Goal: Task Accomplishment & Management: Manage account settings

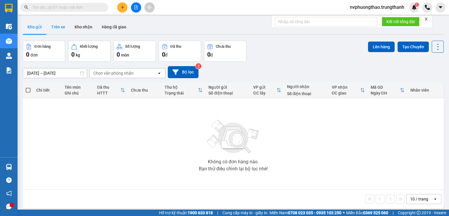
click at [45, 25] on button "Kho gửi" at bounding box center [35, 27] width 24 height 14
click at [53, 28] on button "Trên xe" at bounding box center [57, 27] width 23 height 14
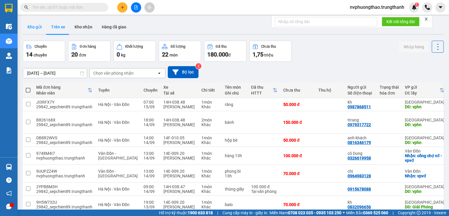
click at [27, 28] on button "Kho gửi" at bounding box center [35, 27] width 24 height 14
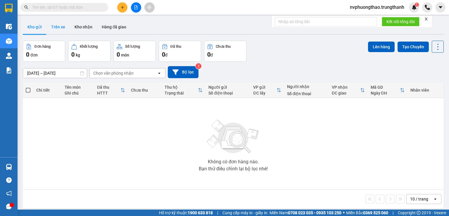
click at [57, 25] on button "Trên xe" at bounding box center [57, 27] width 23 height 14
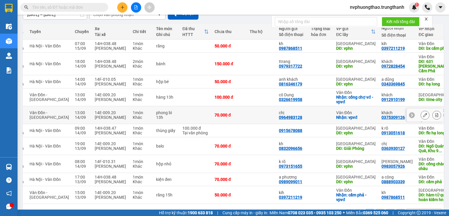
scroll to position [49, 0]
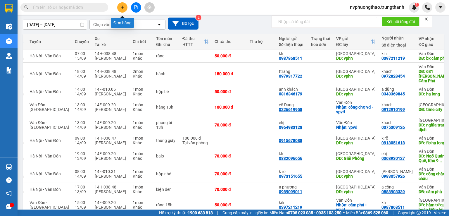
click at [125, 8] on button at bounding box center [122, 7] width 10 height 10
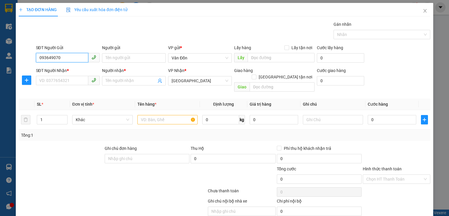
type input "0936490700"
click at [67, 74] on div "0936490700 0936490700 - khách" at bounding box center [66, 69] width 63 height 12
click at [58, 69] on div "0936490700 - khách" at bounding box center [67, 69] width 56 height 6
type input "khách"
checkbox input "true"
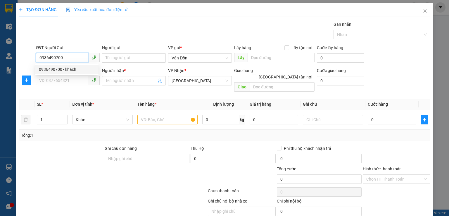
type input "cp-vpvđ"
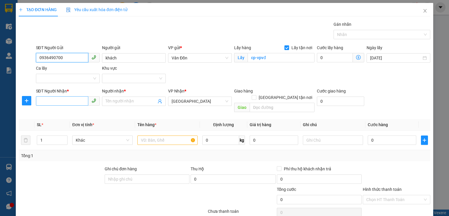
type input "0936490700"
click at [54, 103] on input "SĐT Người Nhận *" at bounding box center [62, 100] width 52 height 9
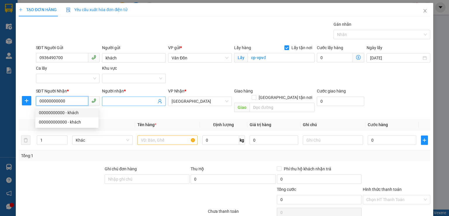
type input "00000000000"
click at [125, 101] on input "Người nhận *" at bounding box center [131, 101] width 51 height 6
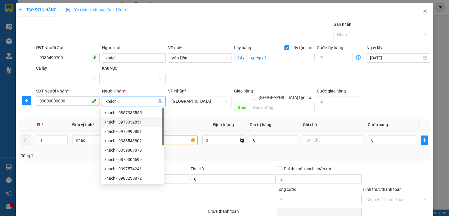
type input "khách"
drag, startPoint x: 176, startPoint y: 132, endPoint x: 149, endPoint y: 122, distance: 29.3
click at [177, 135] on input "text" at bounding box center [167, 139] width 60 height 9
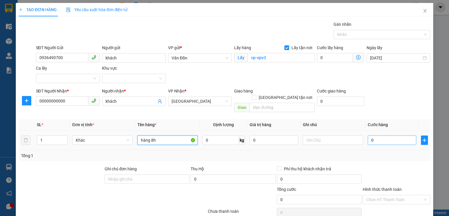
type input "hàng 8h"
click at [379, 135] on input "0" at bounding box center [392, 139] width 49 height 9
type input "1"
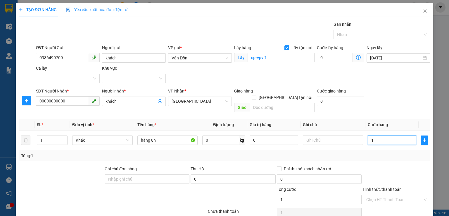
type input "10"
type input "100"
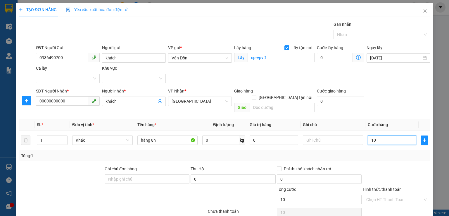
type input "100"
type input "100.000"
click at [343, 152] on div "Tổng: 1" at bounding box center [224, 155] width 407 height 6
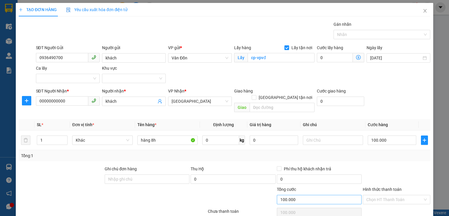
scroll to position [39, 0]
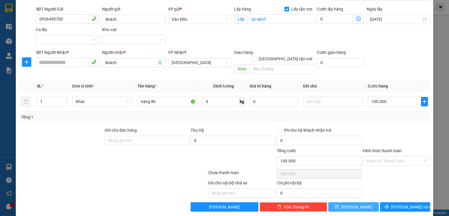
click at [353, 203] on button "[PERSON_NAME]" at bounding box center [353, 206] width 51 height 9
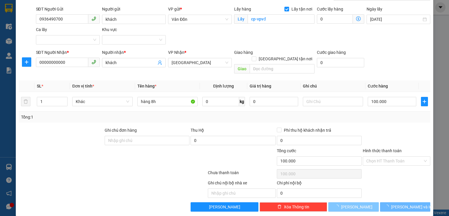
checkbox input "false"
type input "0"
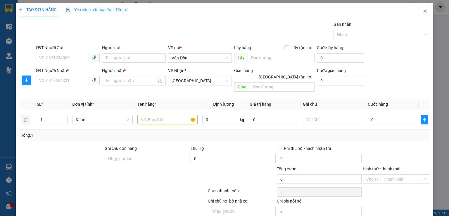
scroll to position [0, 0]
click at [423, 12] on icon "close" at bounding box center [425, 10] width 5 height 5
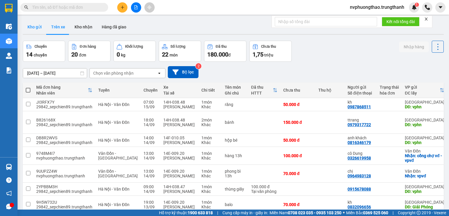
click at [37, 26] on button "Kho gửi" at bounding box center [35, 27] width 24 height 14
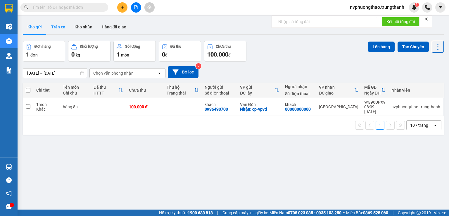
click at [57, 30] on button "Trên xe" at bounding box center [57, 27] width 23 height 14
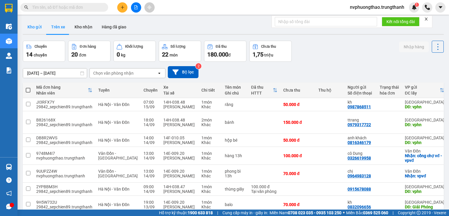
click at [41, 25] on button "Kho gửi" at bounding box center [35, 27] width 24 height 14
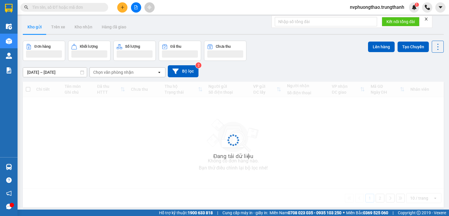
click at [125, 8] on button at bounding box center [122, 7] width 10 height 10
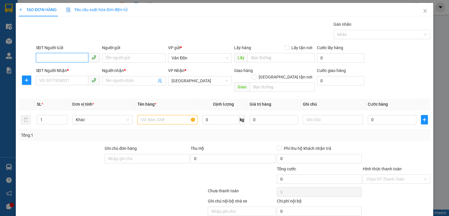
paste input "0368693469"
click at [40, 60] on input "0368693469" at bounding box center [62, 57] width 52 height 9
type input "0368693469"
click at [289, 49] on span "Lấy tận nơi" at bounding box center [301, 47] width 25 height 6
click at [287, 49] on input "Lấy tận nơi" at bounding box center [286, 47] width 4 height 4
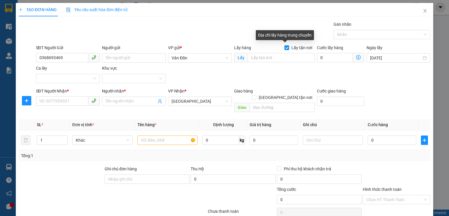
click at [285, 49] on input "Lấy tận nơi" at bounding box center [286, 47] width 4 height 4
checkbox input "false"
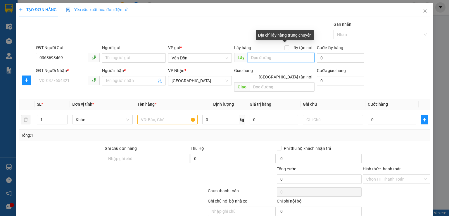
click at [262, 61] on input "text" at bounding box center [281, 57] width 67 height 9
type input "vpvđ"
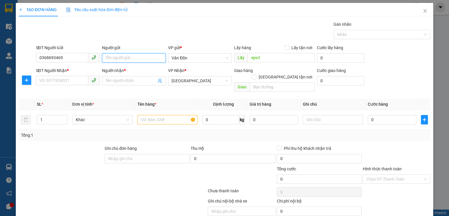
click at [113, 56] on input "Người gửi" at bounding box center [134, 57] width 64 height 9
type input "khách"
click at [55, 79] on input "SĐT Người Nhận *" at bounding box center [62, 80] width 52 height 9
type input "00000000000"
click at [119, 77] on span at bounding box center [134, 80] width 64 height 9
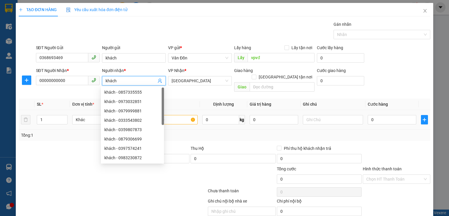
type input "khách"
click at [174, 115] on input "text" at bounding box center [167, 119] width 60 height 9
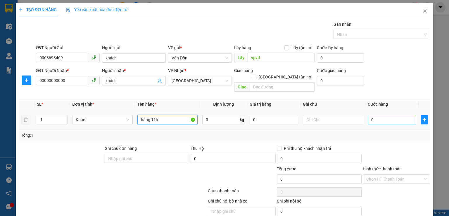
type input "hàng 11h"
click at [381, 117] on input "0" at bounding box center [392, 119] width 49 height 9
type input "1"
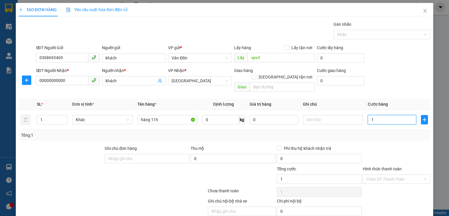
type input "10"
type input "100"
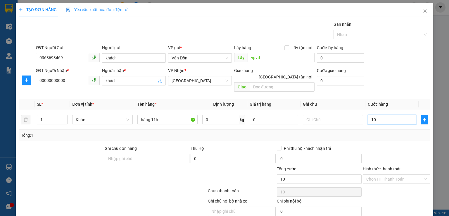
type input "100"
drag, startPoint x: 374, startPoint y: 113, endPoint x: 346, endPoint y: 116, distance: 27.7
click at [346, 116] on tr "1 Khác hàng 11h 0 kg 0 100" at bounding box center [225, 120] width 412 height 20
type input "7"
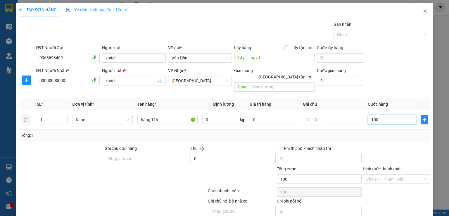
type input "7"
type input "70"
type input "70.000"
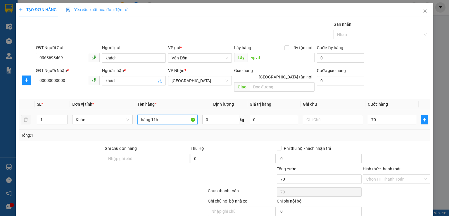
type input "70.000"
drag, startPoint x: 139, startPoint y: 114, endPoint x: 143, endPoint y: 55, distance: 59.8
click at [141, 115] on input "hàng 11h" at bounding box center [167, 119] width 60 height 9
drag, startPoint x: 164, startPoint y: 113, endPoint x: 157, endPoint y: 113, distance: 7.0
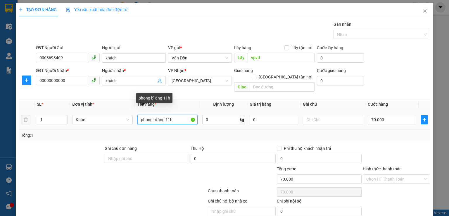
click at [157, 115] on input "phong bì àng 11h" at bounding box center [167, 119] width 60 height 9
drag, startPoint x: 162, startPoint y: 113, endPoint x: 155, endPoint y: 29, distance: 83.9
click at [164, 115] on input "phong bì 11h" at bounding box center [167, 119] width 60 height 9
type input "phong bì 10h"
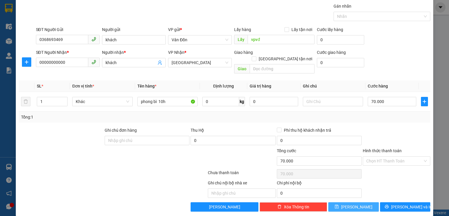
drag, startPoint x: 343, startPoint y: 199, endPoint x: 348, endPoint y: 190, distance: 10.1
click at [343, 202] on button "[PERSON_NAME]" at bounding box center [353, 206] width 51 height 9
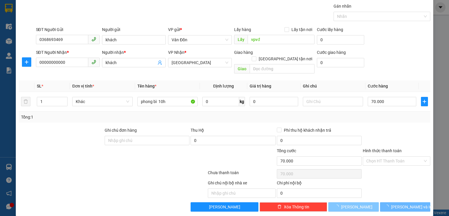
type input "0"
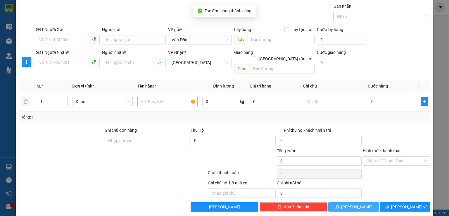
scroll to position [0, 0]
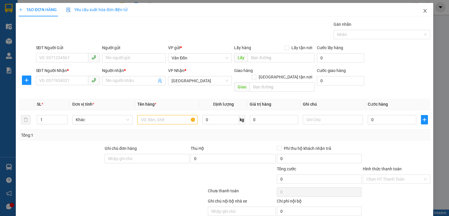
click at [423, 13] on icon "close" at bounding box center [425, 10] width 5 height 5
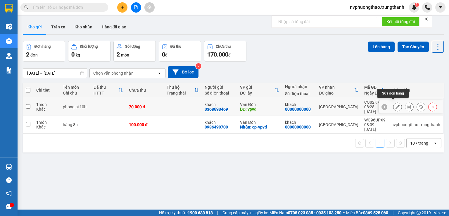
click at [396, 105] on icon at bounding box center [398, 107] width 4 height 4
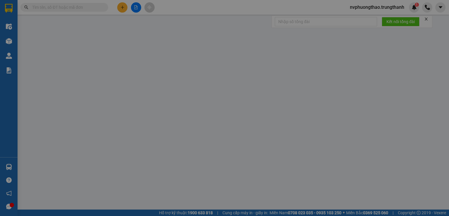
type input "0368693469"
type input "khách"
type input "vpvđ"
type input "00000000000"
type input "khách"
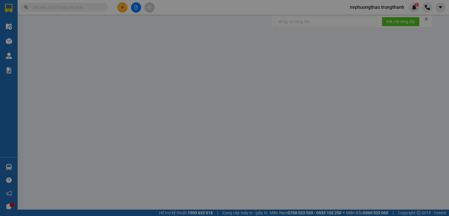
type input "70.000"
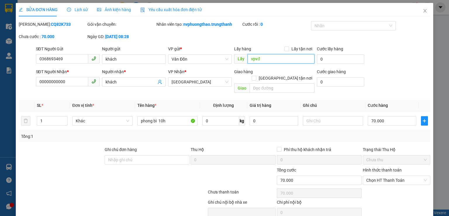
click at [248, 59] on input "vpvđ" at bounding box center [281, 58] width 67 height 9
click at [257, 59] on input "vpvđ" at bounding box center [281, 58] width 67 height 9
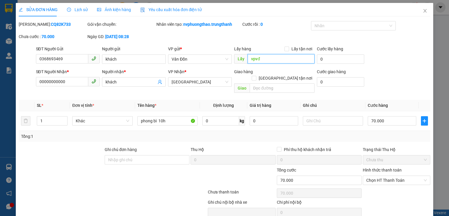
click at [248, 61] on input "vpvđ" at bounding box center [281, 58] width 67 height 9
type input "cổng chào đông tiến vđ-vpvđ"
click at [297, 49] on span "Lấy tận nơi" at bounding box center [301, 49] width 25 height 6
click at [289, 49] on input "Lấy tận nơi" at bounding box center [286, 48] width 4 height 4
checkbox input "true"
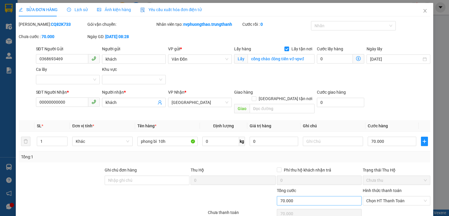
scroll to position [40, 0]
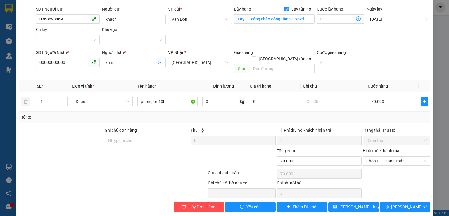
click at [353, 194] on div "Total Paid Fee 0 Total UnPaid Fee 70.000 Cash Collection Total Fee Mã ĐH: CQ82K…" at bounding box center [225, 96] width 412 height 230
click at [350, 203] on span "[PERSON_NAME] thay đổi" at bounding box center [362, 206] width 47 height 6
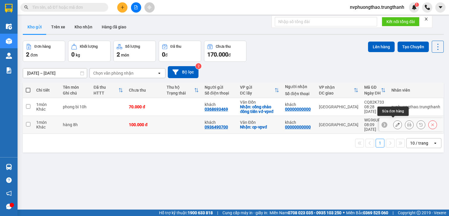
drag, startPoint x: 392, startPoint y: 124, endPoint x: 384, endPoint y: 127, distance: 8.6
click at [386, 127] on div at bounding box center [411, 124] width 64 height 13
click at [396, 123] on icon at bounding box center [398, 124] width 4 height 4
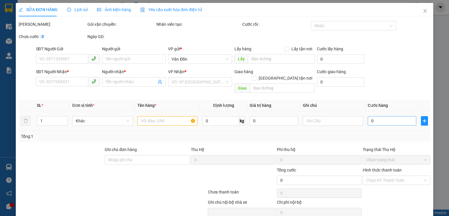
type input "0936490700"
type input "khách"
checkbox input "true"
type input "cp-vpvđ"
type input "00000000000"
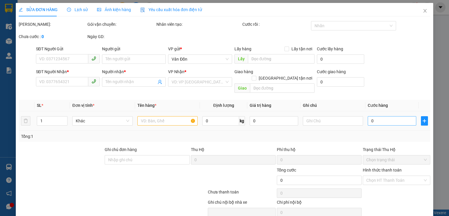
type input "khách"
type input "100.000"
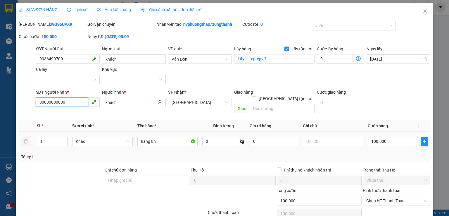
drag, startPoint x: 60, startPoint y: 102, endPoint x: 12, endPoint y: 109, distance: 48.2
click at [12, 109] on div "SỬA ĐƠN HÀNG Lịch sử Ảnh kiện hàng Yêu cầu xuất hóa đơn điện tử Total Paid Fee …" at bounding box center [224, 108] width 449 height 216
type input "0948651038"
click at [54, 176] on div at bounding box center [61, 177] width 86 height 20
click at [257, 104] on input "text" at bounding box center [282, 108] width 65 height 9
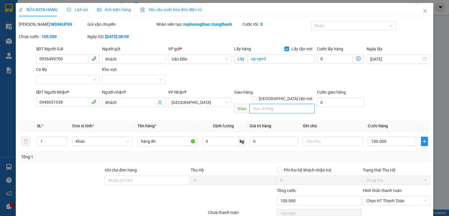
type input "d"
type input "kdt dương nội"
type input "7"
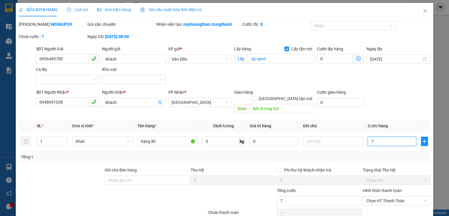
type input "70"
type input "70.000"
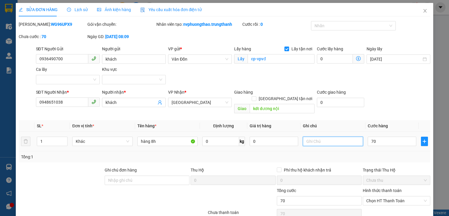
type input "70.000"
drag, startPoint x: 339, startPoint y: 137, endPoint x: 312, endPoint y: 134, distance: 26.5
click at [334, 144] on td at bounding box center [333, 142] width 65 height 20
type input "ship 50k đã tt"
click at [34, 187] on div at bounding box center [78, 197] width 120 height 20
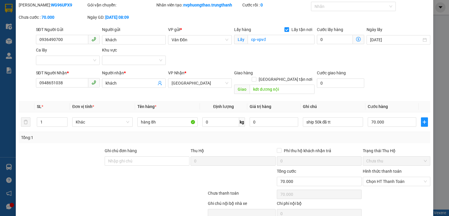
scroll to position [40, 0]
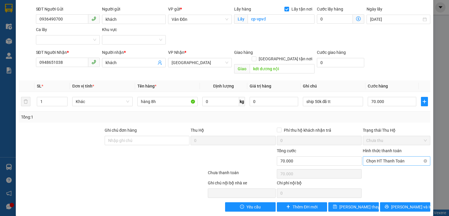
click at [402, 156] on span "Chọn HT Thanh Toán" at bounding box center [396, 160] width 61 height 9
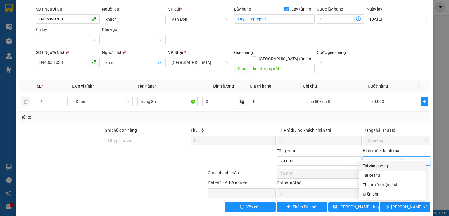
click at [381, 165] on div "Tại văn phòng" at bounding box center [393, 166] width 60 height 6
type input "0"
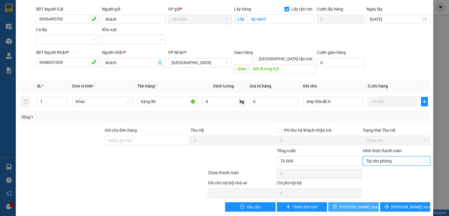
click at [353, 203] on span "[PERSON_NAME] thay đổi" at bounding box center [362, 206] width 47 height 6
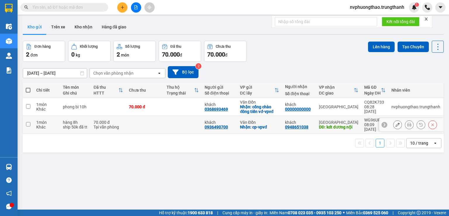
click at [29, 125] on input "checkbox" at bounding box center [28, 124] width 4 height 4
checkbox input "true"
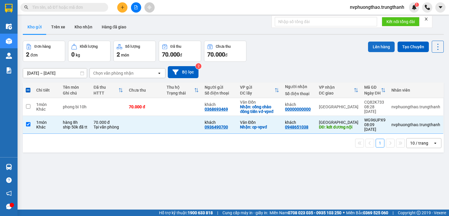
click at [380, 46] on button "Lên hàng" at bounding box center [381, 47] width 27 height 11
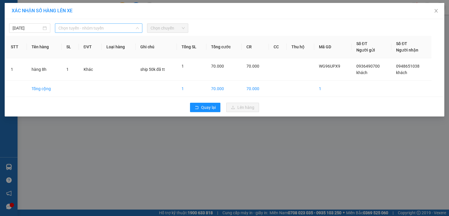
drag, startPoint x: 118, startPoint y: 26, endPoint x: 124, endPoint y: 24, distance: 5.8
click at [118, 27] on span "Chọn tuyến - nhóm tuyến" at bounding box center [98, 28] width 80 height 9
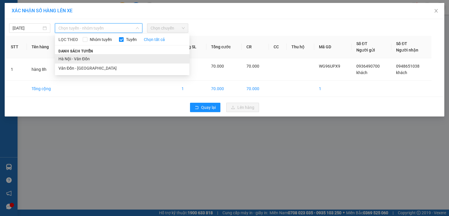
drag, startPoint x: 78, startPoint y: 67, endPoint x: 91, endPoint y: 57, distance: 16.1
click at [84, 61] on ul "Hà Nội - Vân Đồn Vân Đồn - Hà Nội" at bounding box center [122, 63] width 134 height 19
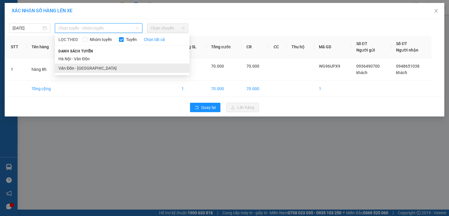
click at [103, 67] on li "Vân Đồn - [GEOGRAPHIC_DATA]" at bounding box center [122, 67] width 134 height 9
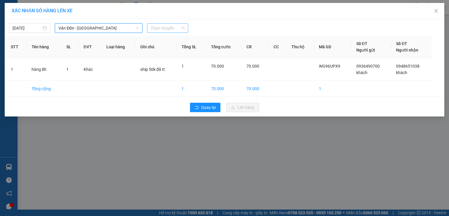
click at [182, 28] on span "Chọn chuyến" at bounding box center [168, 28] width 34 height 9
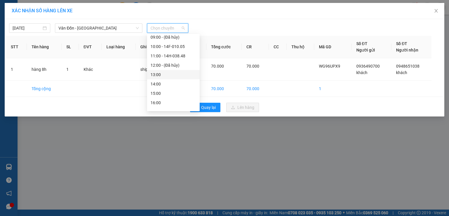
scroll to position [39, 0]
click at [179, 55] on div "08:00 - 14F-010.11" at bounding box center [174, 57] width 46 height 6
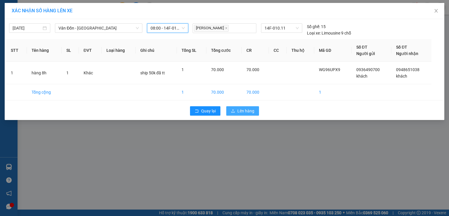
click at [247, 111] on span "Lên hàng" at bounding box center [245, 111] width 17 height 6
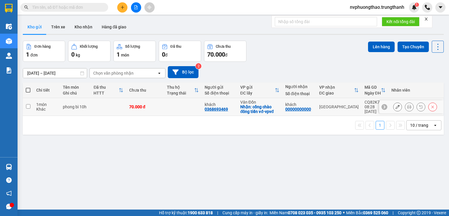
click at [30, 106] on td at bounding box center [28, 107] width 11 height 18
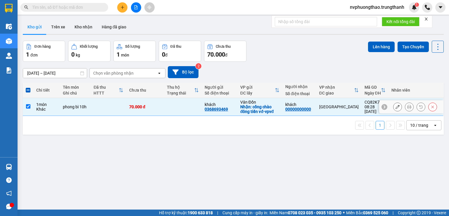
click at [28, 106] on input "checkbox" at bounding box center [28, 106] width 4 height 4
checkbox input "false"
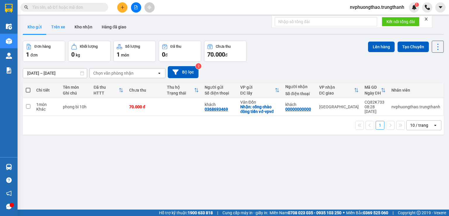
click at [54, 30] on button "Trên xe" at bounding box center [57, 27] width 23 height 14
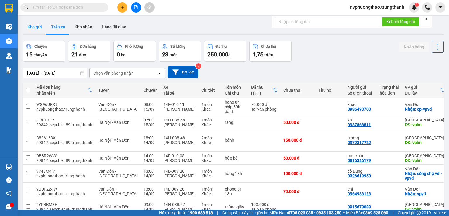
click at [29, 29] on button "Kho gửi" at bounding box center [35, 27] width 24 height 14
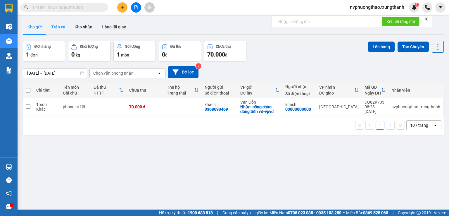
click at [58, 27] on button "Trên xe" at bounding box center [57, 27] width 23 height 14
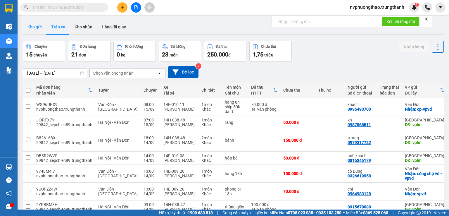
click at [41, 30] on button "Kho gửi" at bounding box center [35, 27] width 24 height 14
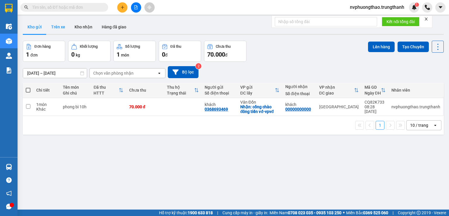
click at [56, 28] on button "Trên xe" at bounding box center [57, 27] width 23 height 14
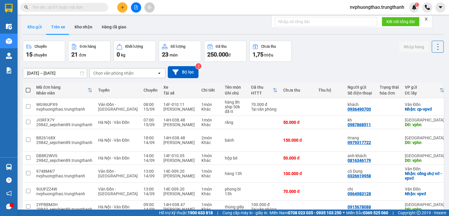
click at [38, 28] on button "Kho gửi" at bounding box center [35, 27] width 24 height 14
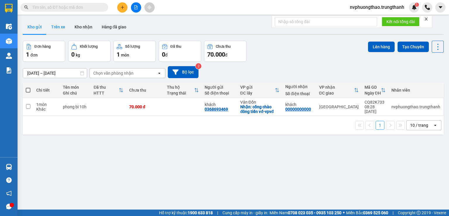
click at [61, 24] on button "Trên xe" at bounding box center [57, 27] width 23 height 14
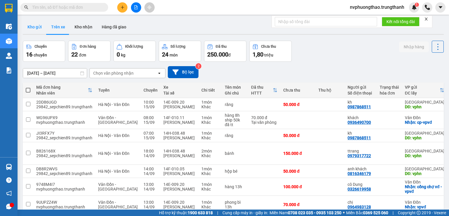
drag, startPoint x: 27, startPoint y: 27, endPoint x: 37, endPoint y: 27, distance: 9.7
click at [27, 27] on button "Kho gửi" at bounding box center [35, 27] width 24 height 14
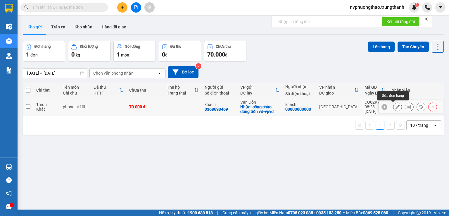
click at [396, 108] on icon at bounding box center [398, 107] width 4 height 4
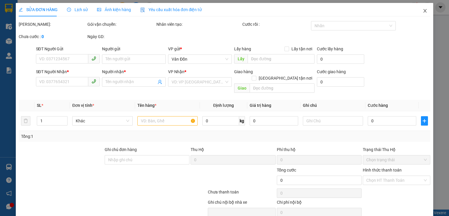
click at [424, 10] on icon "close" at bounding box center [425, 11] width 3 height 4
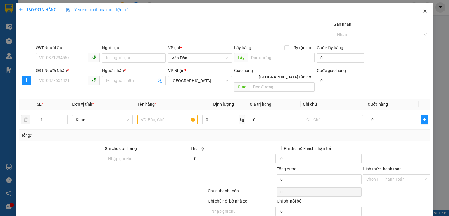
click at [423, 11] on icon "close" at bounding box center [425, 10] width 5 height 5
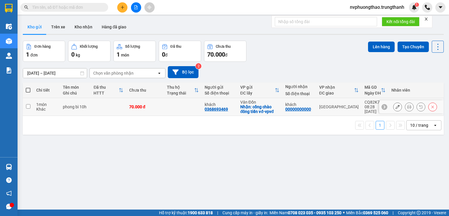
click at [396, 106] on icon at bounding box center [398, 107] width 4 height 4
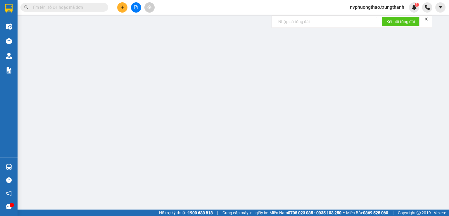
type input "0368693469"
type input "khách"
checkbox input "true"
type input "cổng chào đông tiến vđ-vpvđ"
type input "00000000000"
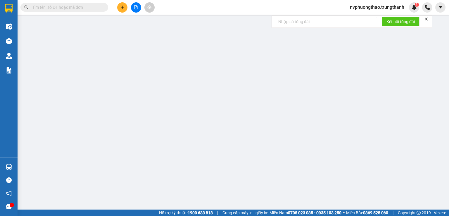
type input "khách"
type input "70.000"
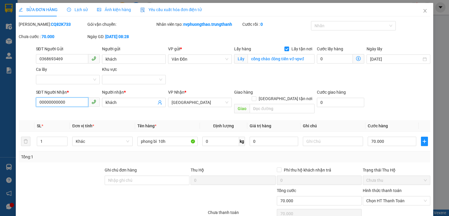
drag, startPoint x: 65, startPoint y: 102, endPoint x: 0, endPoint y: 109, distance: 65.6
click at [0, 109] on div "SỬA ĐƠN HÀNG Lịch sử Ảnh kiện hàng Yêu cầu xuất hóa đơn điện tử Total Paid Fee …" at bounding box center [224, 108] width 449 height 216
type input "0367423016"
click at [257, 106] on input "text" at bounding box center [282, 108] width 65 height 9
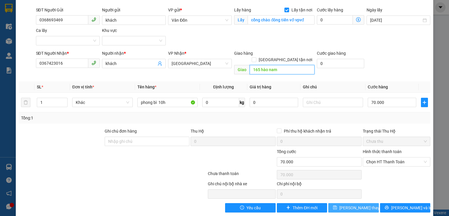
type input "165 hào nam"
click at [351, 204] on span "[PERSON_NAME] thay đổi" at bounding box center [362, 207] width 47 height 6
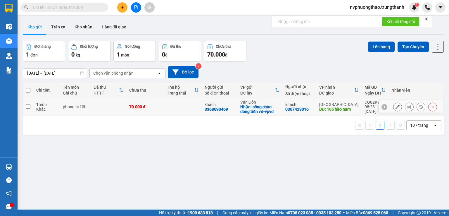
click at [28, 108] on input "checkbox" at bounding box center [28, 106] width 4 height 4
checkbox input "true"
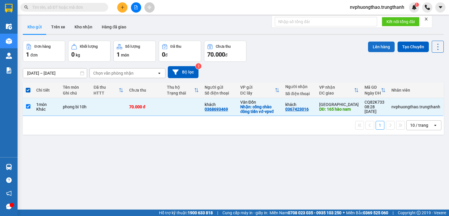
click at [376, 45] on button "Lên hàng" at bounding box center [381, 47] width 27 height 11
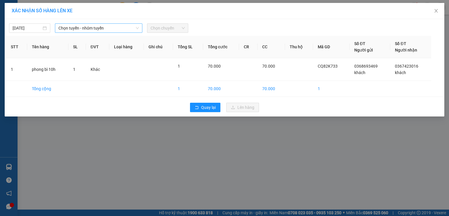
click at [116, 25] on span "Chọn tuyến - nhóm tuyến" at bounding box center [98, 28] width 80 height 9
click at [115, 29] on span "Chọn tuyến - nhóm tuyến" at bounding box center [98, 28] width 80 height 9
click at [115, 20] on div "[DATE] Chọn tuyến - nhóm tuyến Chọn tuyến - nhóm tuyến LỌC THEO Nhóm tuyến Tuyế…" at bounding box center [225, 67] width 440 height 97
drag, startPoint x: 113, startPoint y: 26, endPoint x: 114, endPoint y: 38, distance: 12.0
click at [115, 28] on div "[DATE] Chọn tuyến - nhóm tuyến LỌC THEO Nhóm tuyến Tuyến Chọn tất cả Danh sách …" at bounding box center [224, 26] width 437 height 12
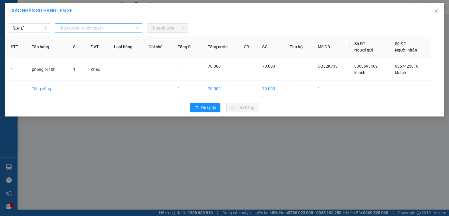
click at [112, 27] on span "Chọn tuyến - nhóm tuyến" at bounding box center [98, 28] width 80 height 9
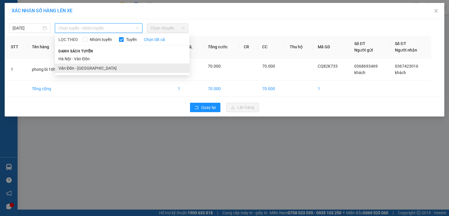
click at [100, 66] on li "Vân Đồn - [GEOGRAPHIC_DATA]" at bounding box center [122, 67] width 134 height 9
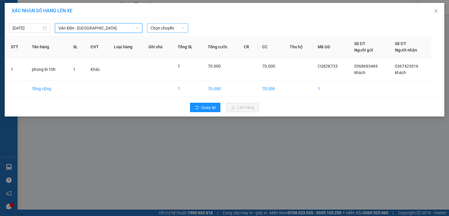
click at [166, 30] on span "Chọn chuyến" at bounding box center [168, 28] width 34 height 9
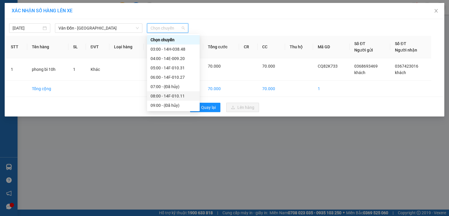
scroll to position [39, 0]
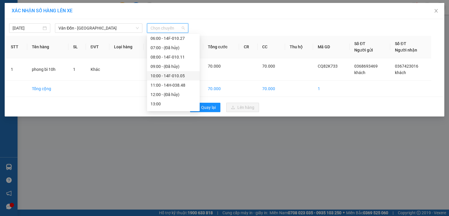
click at [181, 77] on div "10:00 - 14F-010.05" at bounding box center [174, 75] width 46 height 6
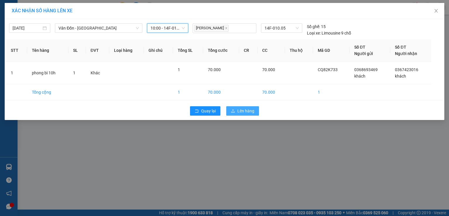
click at [242, 114] on button "Lên hàng" at bounding box center [242, 110] width 33 height 9
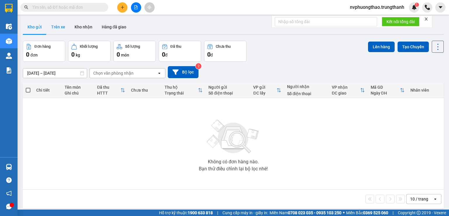
click at [63, 27] on button "Trên xe" at bounding box center [57, 27] width 23 height 14
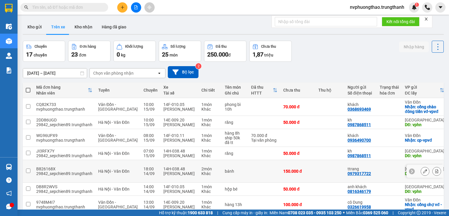
scroll to position [10, 0]
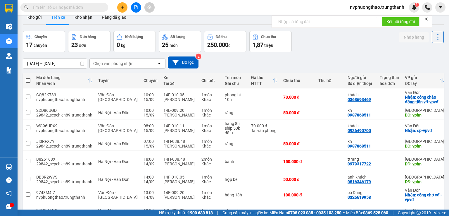
click at [386, 51] on div "Chuyến 17 chuyến Đơn hàng 23 đơn Khối lượng 0 kg Số lượng 25 món Đã thu 250.000…" at bounding box center [233, 41] width 421 height 21
click at [423, 97] on icon at bounding box center [425, 97] width 4 height 4
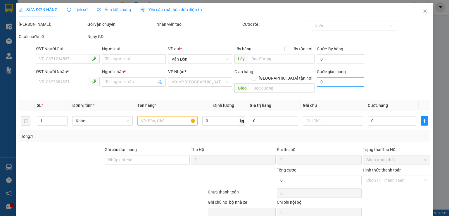
type input "0368693469"
type input "khách"
checkbox input "true"
type input "cổng chào đông tiến vđ-vpvđ"
type input "0367423016"
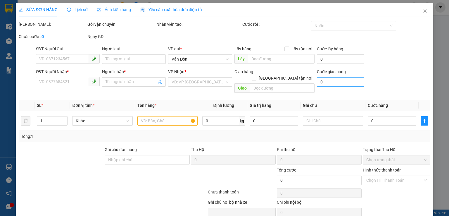
type input "khách"
type input "165 hào nam"
type input "70.000"
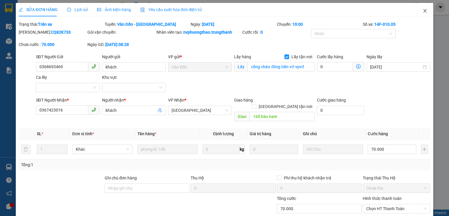
click at [423, 12] on icon "close" at bounding box center [425, 10] width 5 height 5
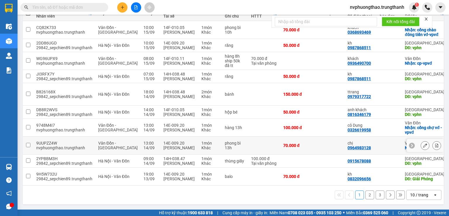
scroll to position [83, 0]
click at [365, 195] on button "2" at bounding box center [369, 194] width 9 height 9
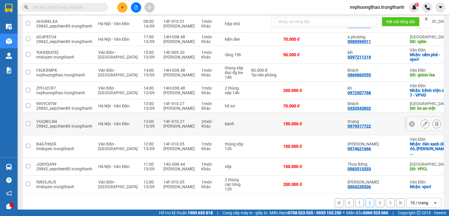
scroll to position [92, 0]
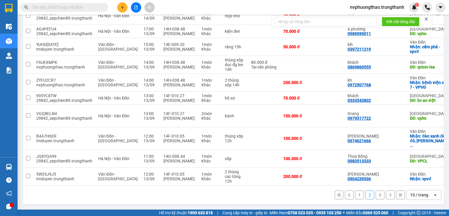
click at [355, 196] on button "1" at bounding box center [359, 194] width 9 height 9
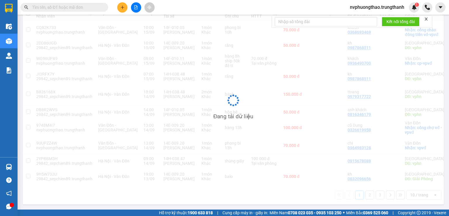
scroll to position [83, 0]
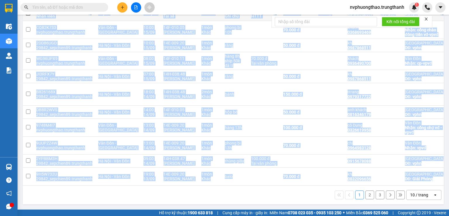
drag, startPoint x: 316, startPoint y: 185, endPoint x: 346, endPoint y: 184, distance: 30.2
click at [346, 184] on div "Mã đơn hàng Nhân viên Tuyến Chuyến Xe Tài xế Chi tiết Tên món Ghi chú Đã thu HT…" at bounding box center [233, 105] width 421 height 198
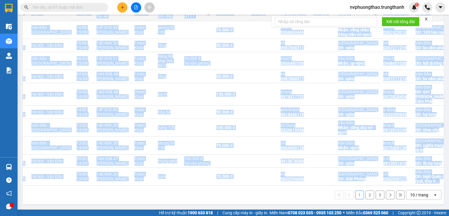
scroll to position [0, 69]
